Goal: Information Seeking & Learning: Learn about a topic

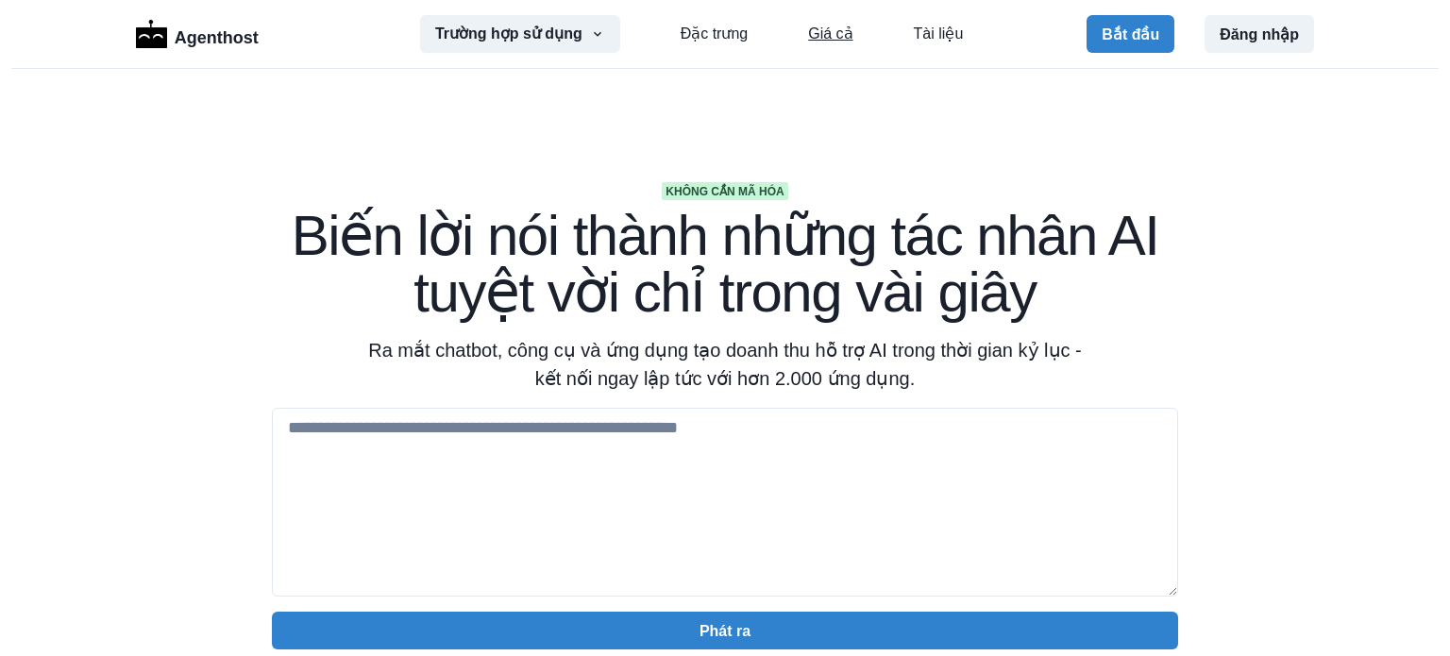
click at [827, 34] on font "Giá cả" at bounding box center [830, 33] width 44 height 16
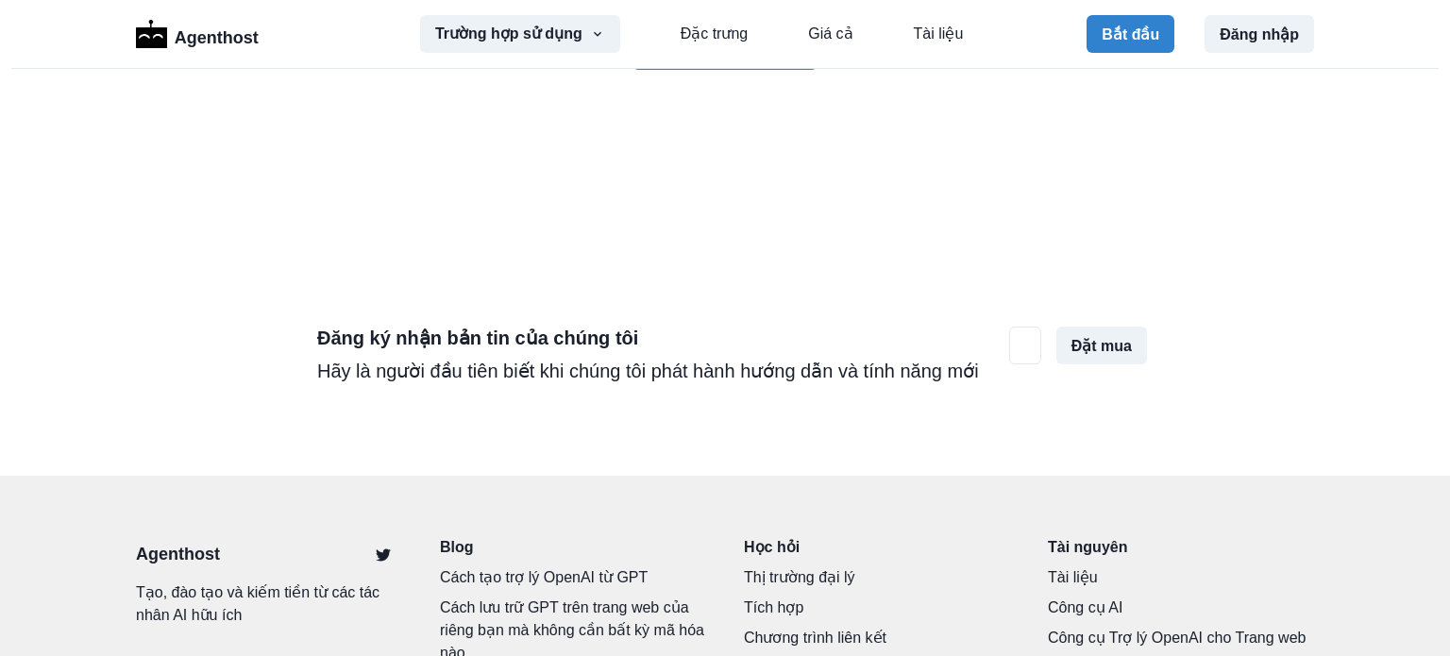
scroll to position [5899, 0]
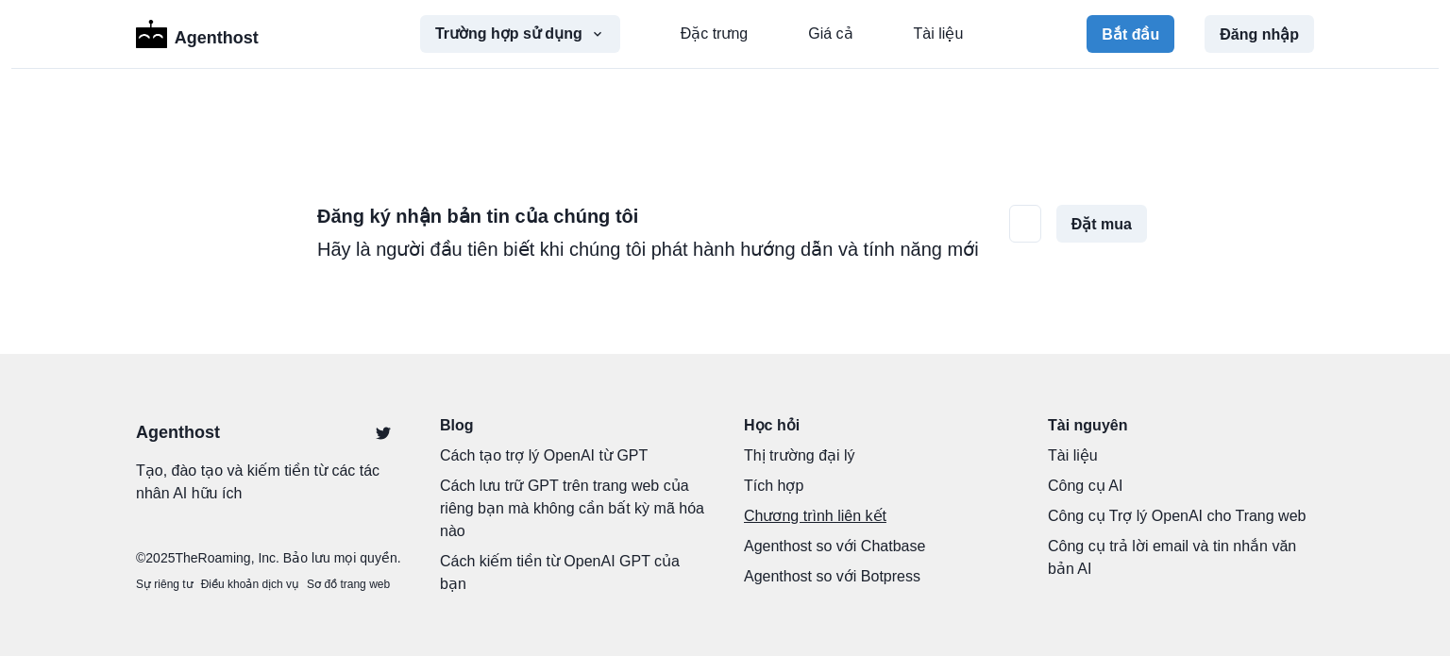
click at [834, 508] on font "Chương trình liên kết" at bounding box center [815, 516] width 143 height 16
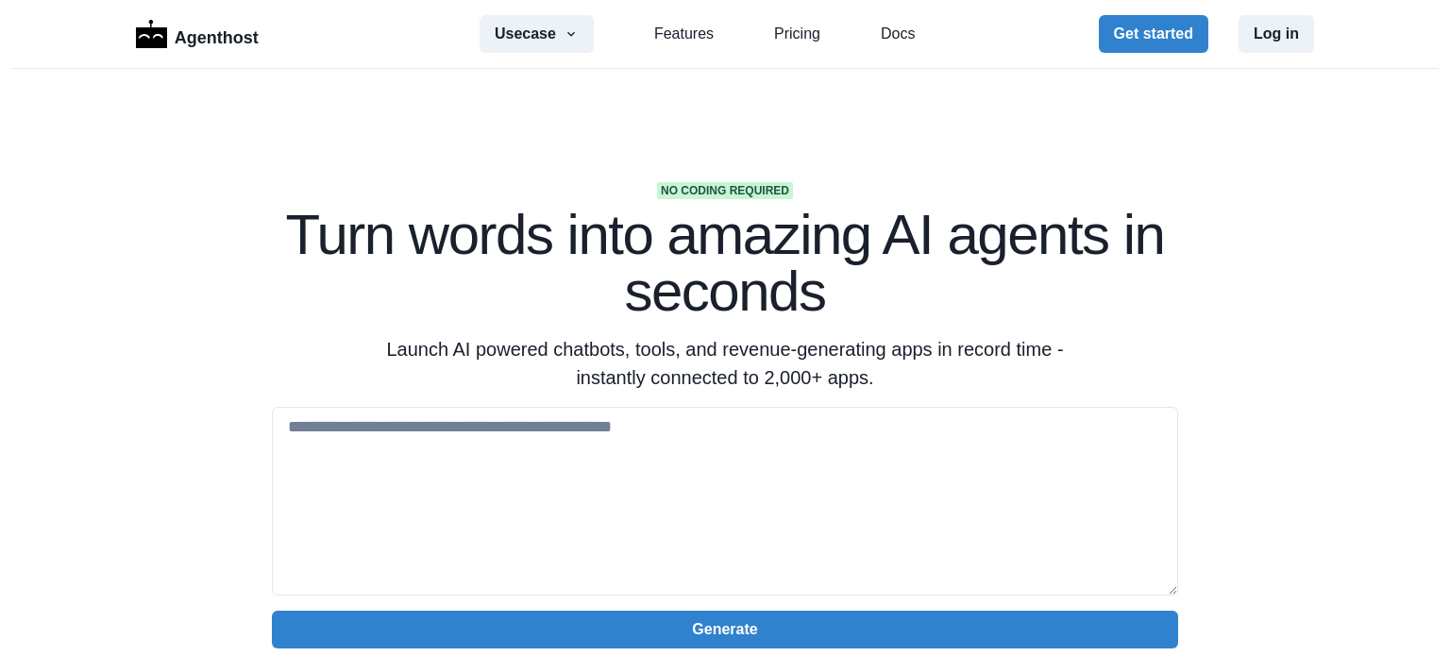
click at [924, 114] on section "No coding required Turn words into amazing AI agents in seconds Launch AI power…" at bounding box center [725, 595] width 1450 height 1053
click at [790, 39] on link "Pricing" at bounding box center [797, 34] width 46 height 23
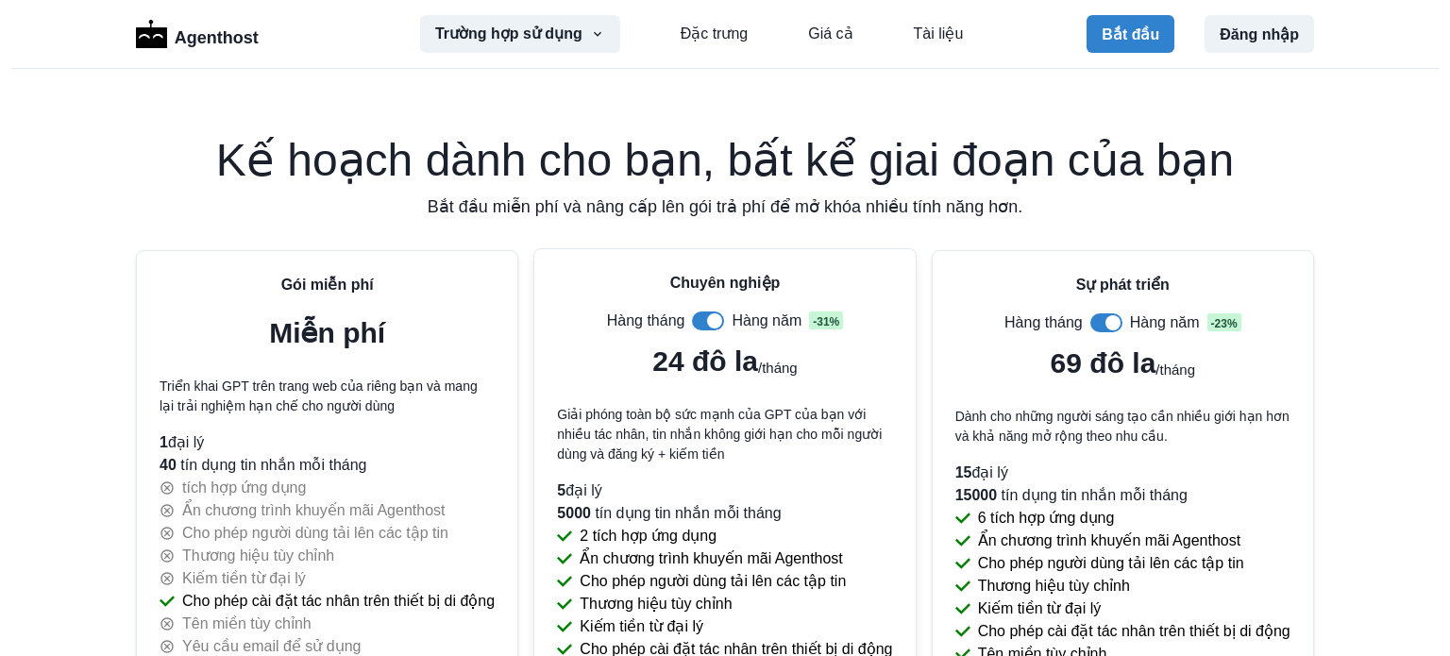
scroll to position [3766, 0]
